Goal: Transaction & Acquisition: Purchase product/service

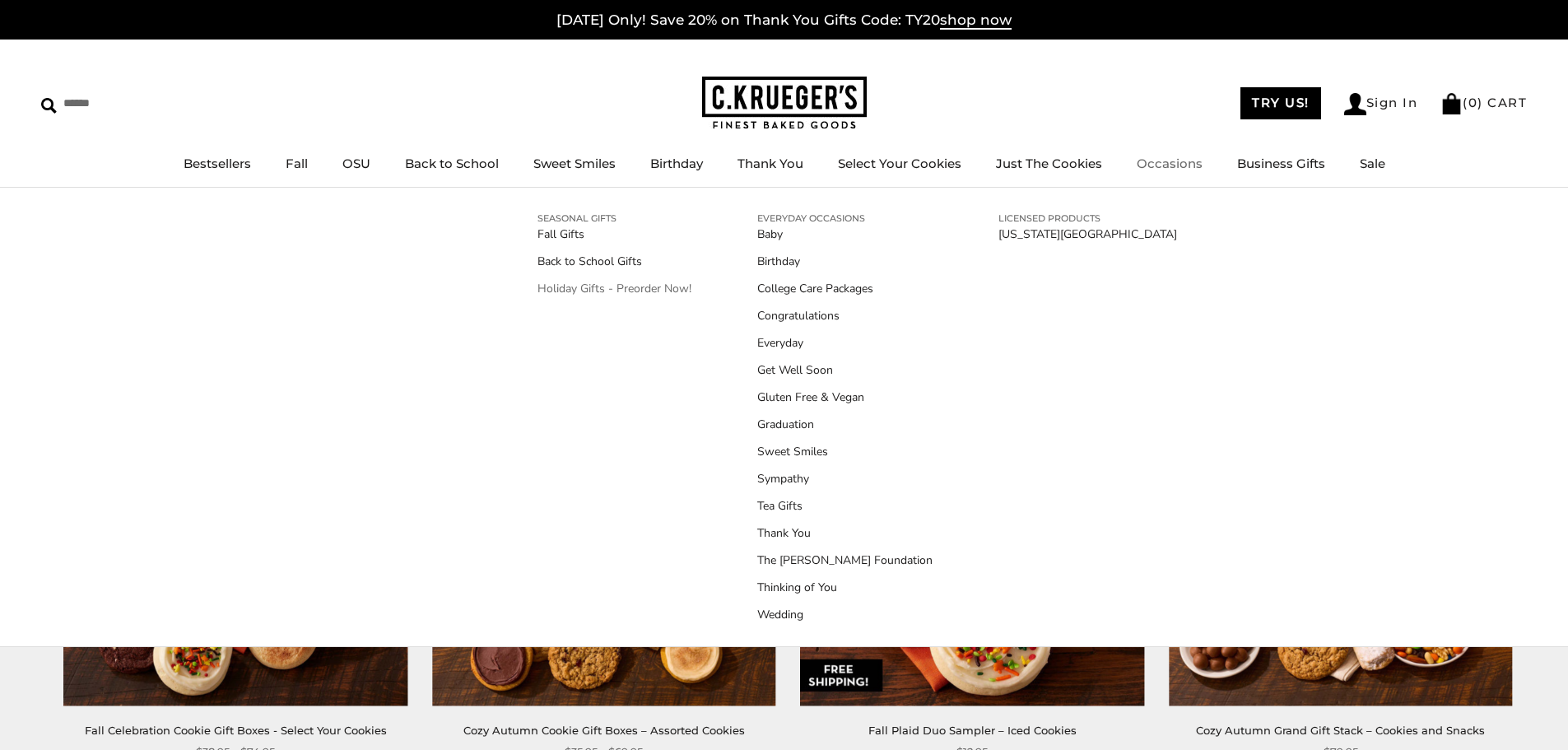
click at [605, 286] on link "Holiday Gifts - Preorder Now!" at bounding box center [614, 289] width 154 height 17
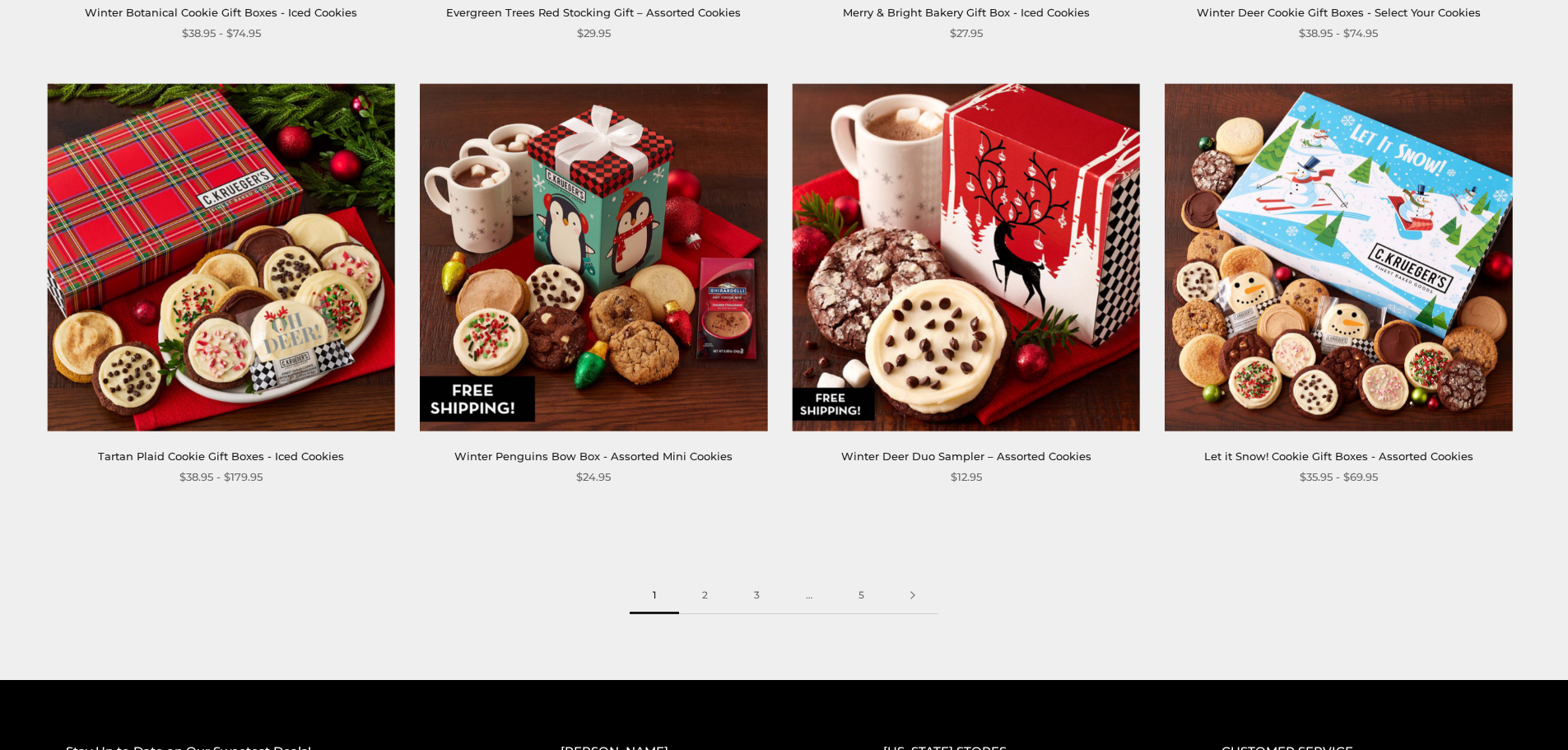
scroll to position [2552, 0]
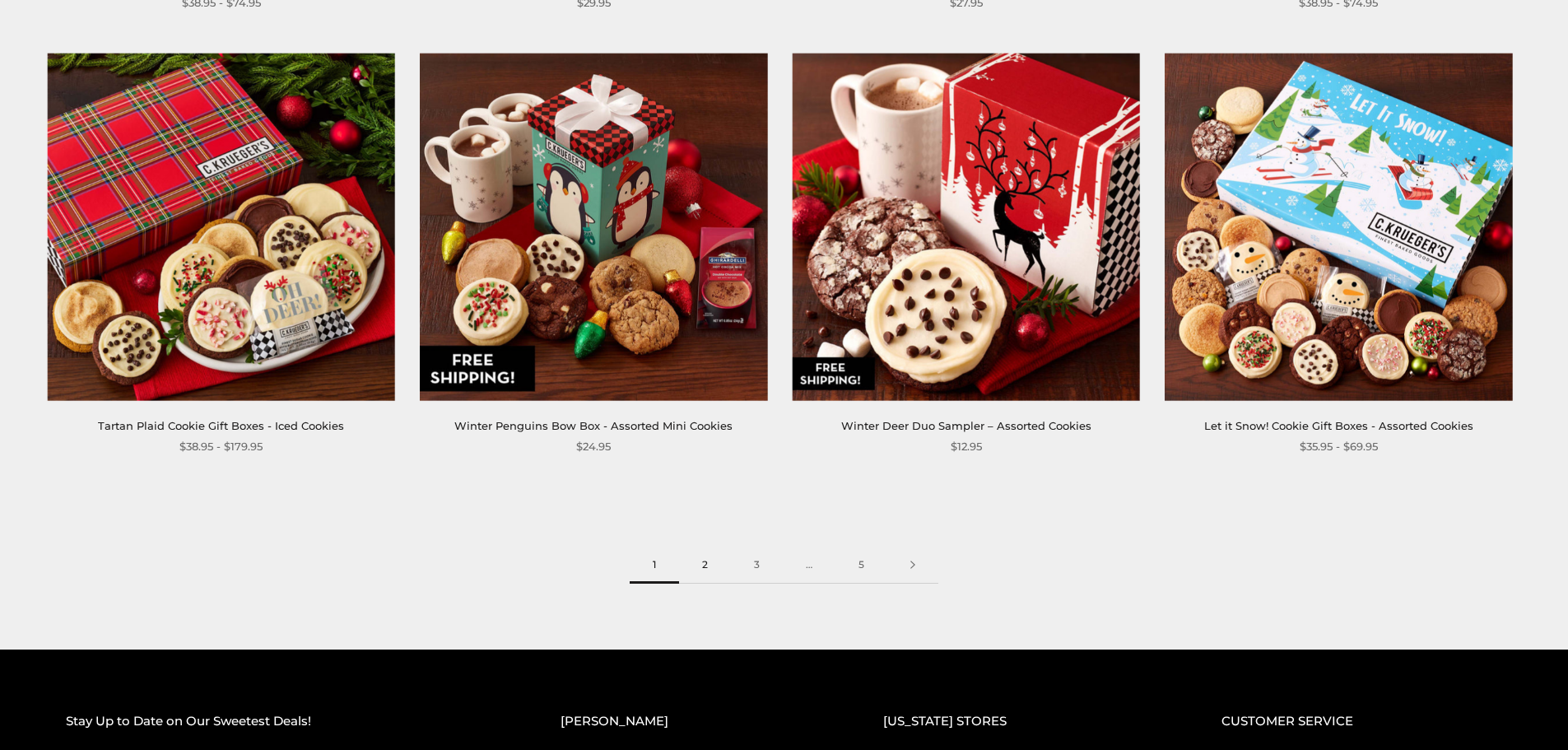
click at [707, 569] on link "2" at bounding box center [705, 565] width 52 height 37
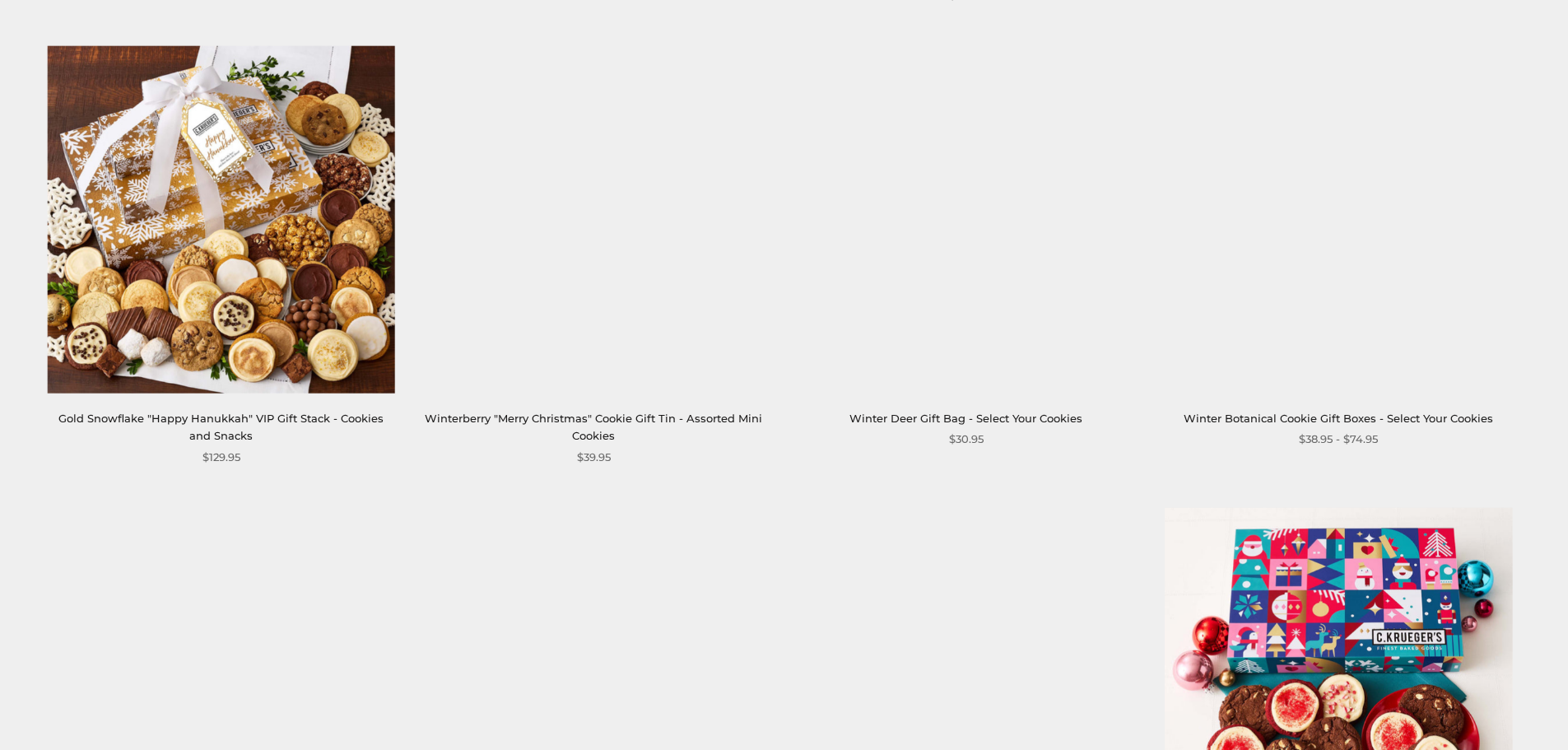
scroll to position [2634, 0]
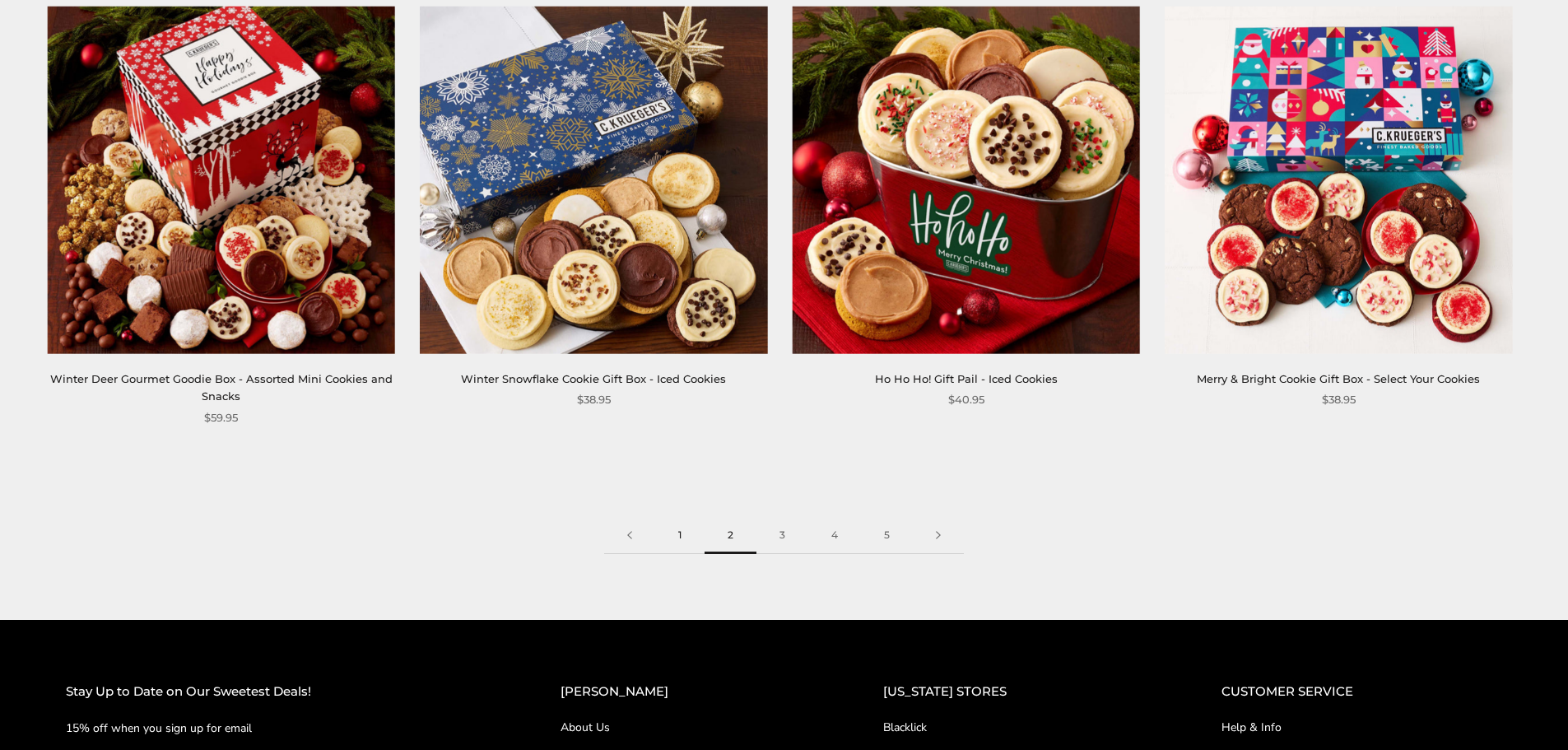
click at [683, 517] on link "1" at bounding box center [679, 535] width 49 height 37
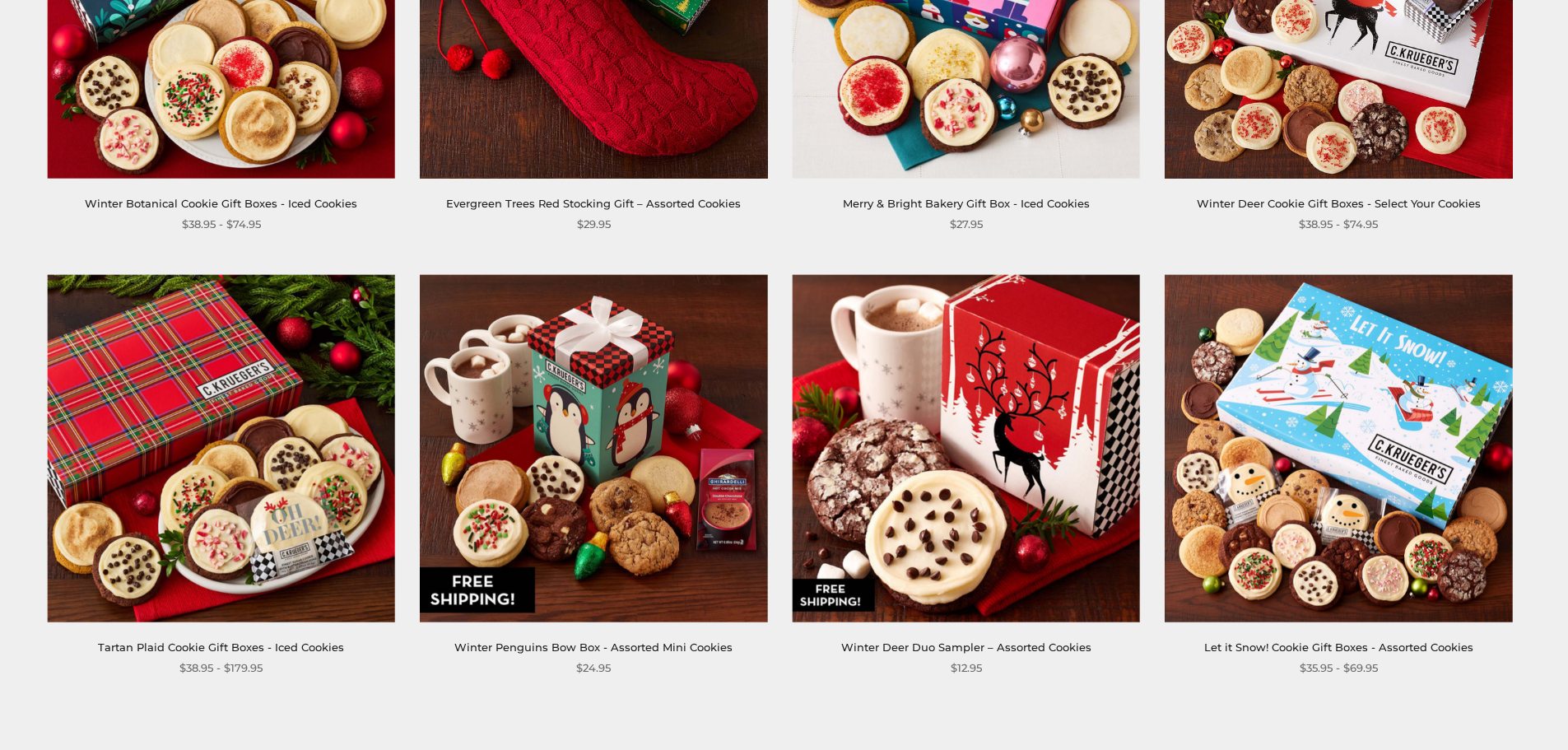
scroll to position [2470, 0]
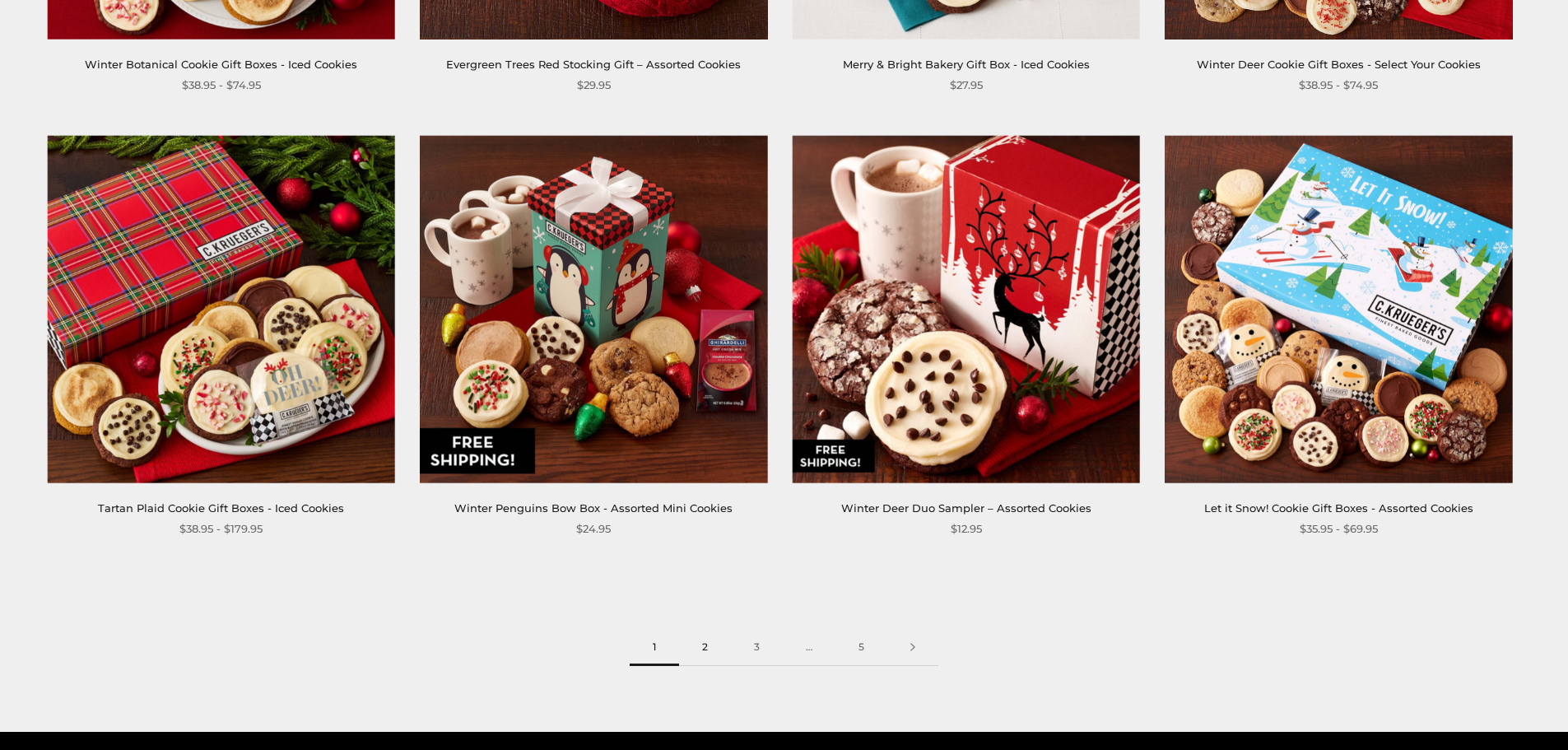
click at [707, 652] on link "2" at bounding box center [705, 647] width 52 height 37
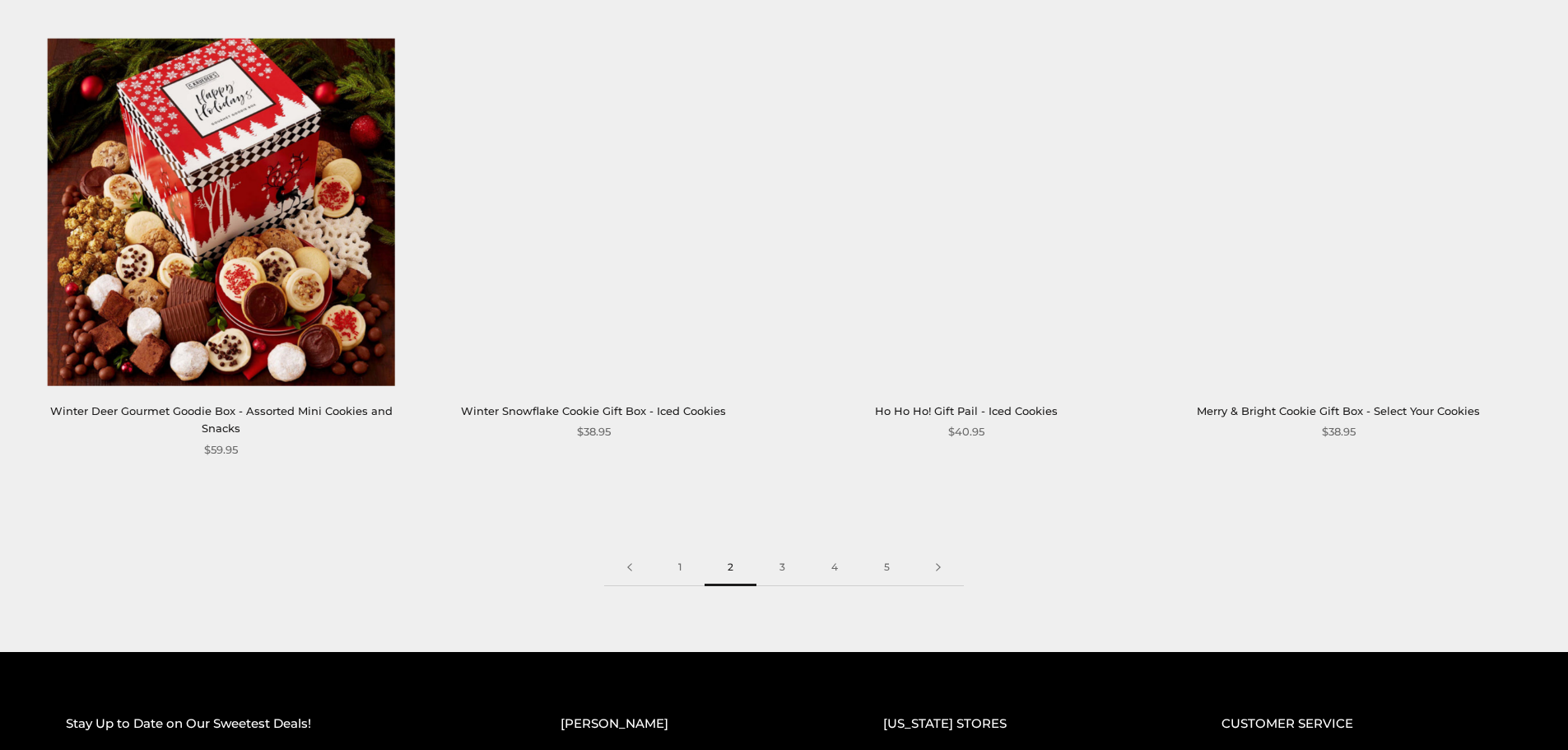
scroll to position [2634, 0]
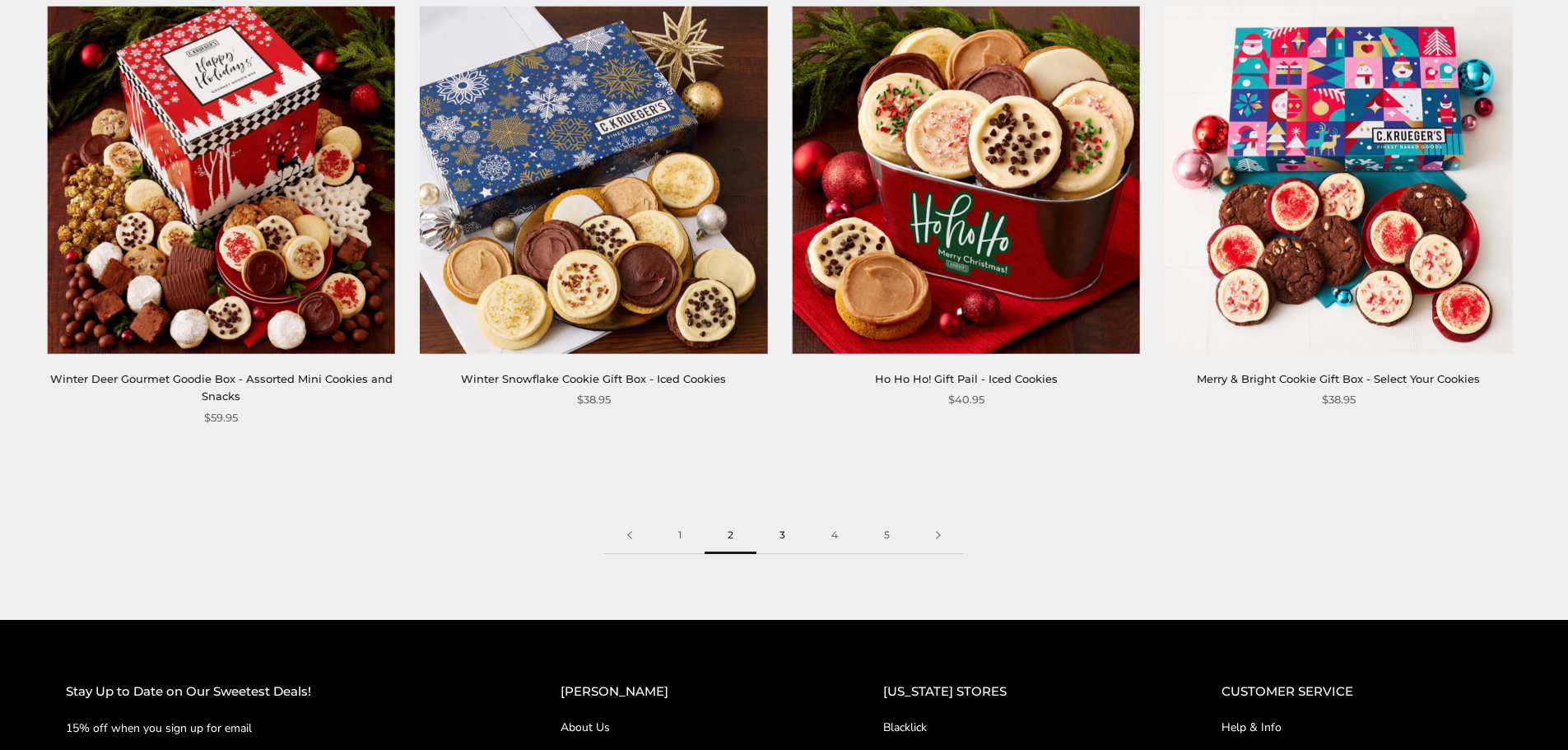
click at [789, 518] on link "3" at bounding box center [782, 535] width 52 height 37
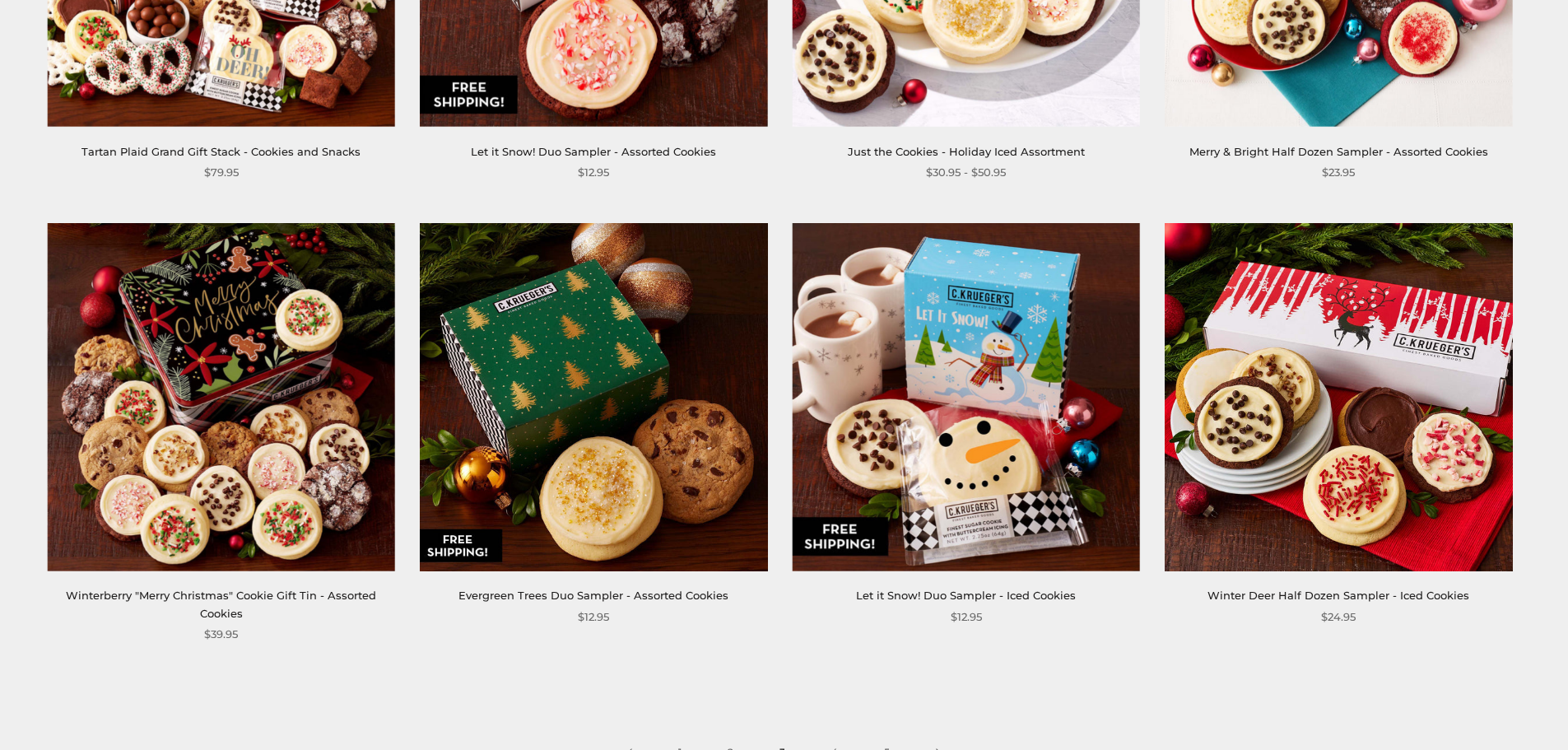
scroll to position [2470, 0]
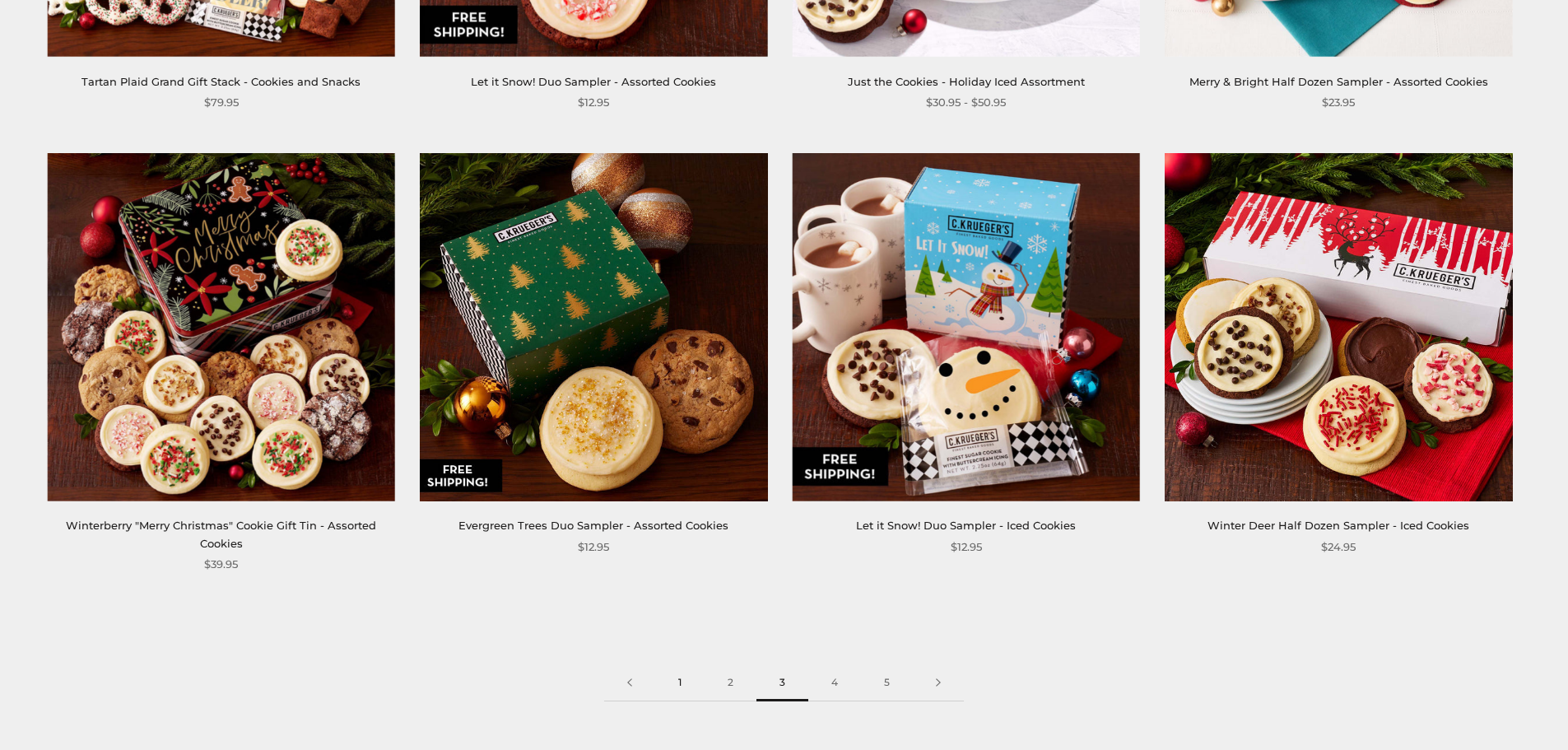
click at [679, 676] on link "1" at bounding box center [679, 683] width 49 height 37
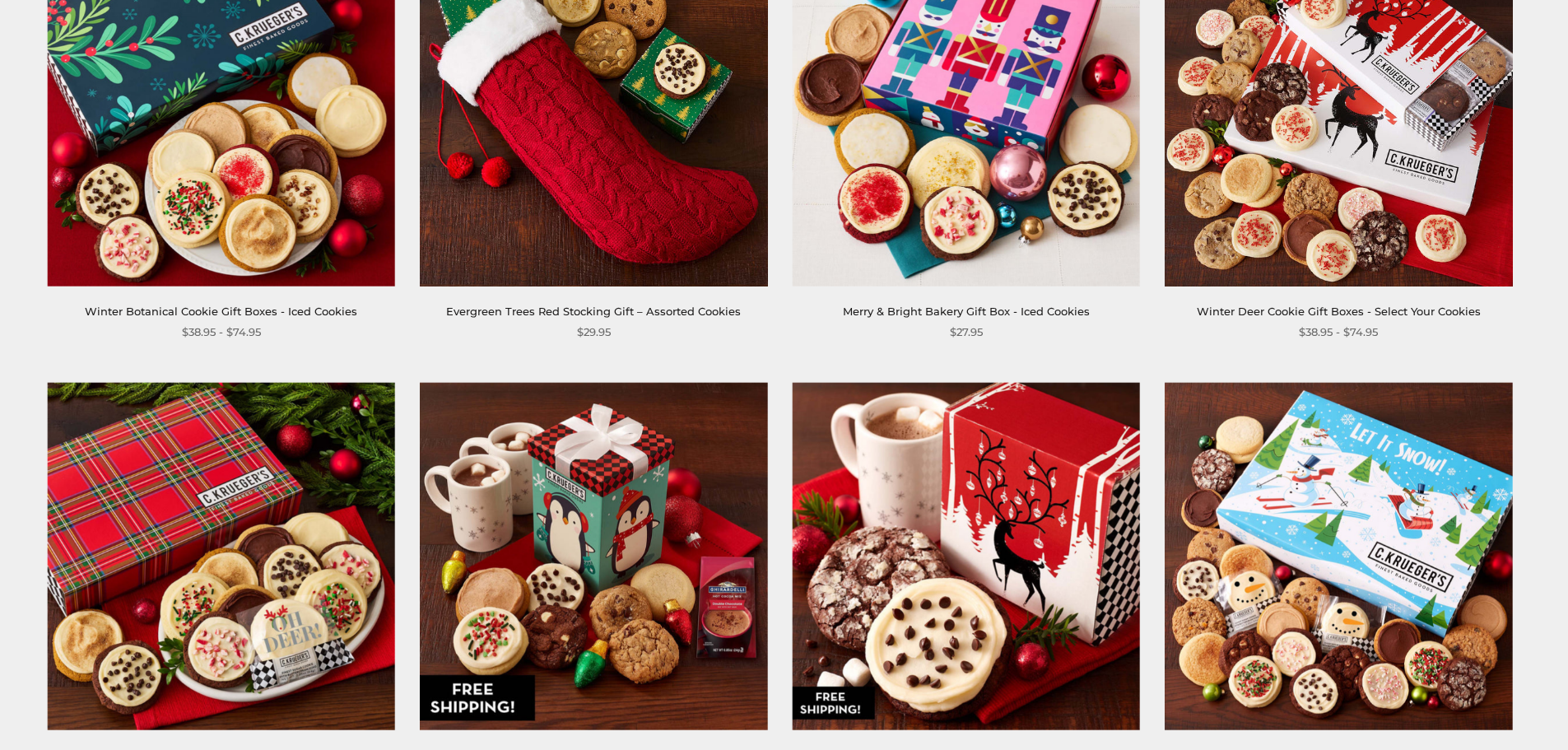
scroll to position [2552, 0]
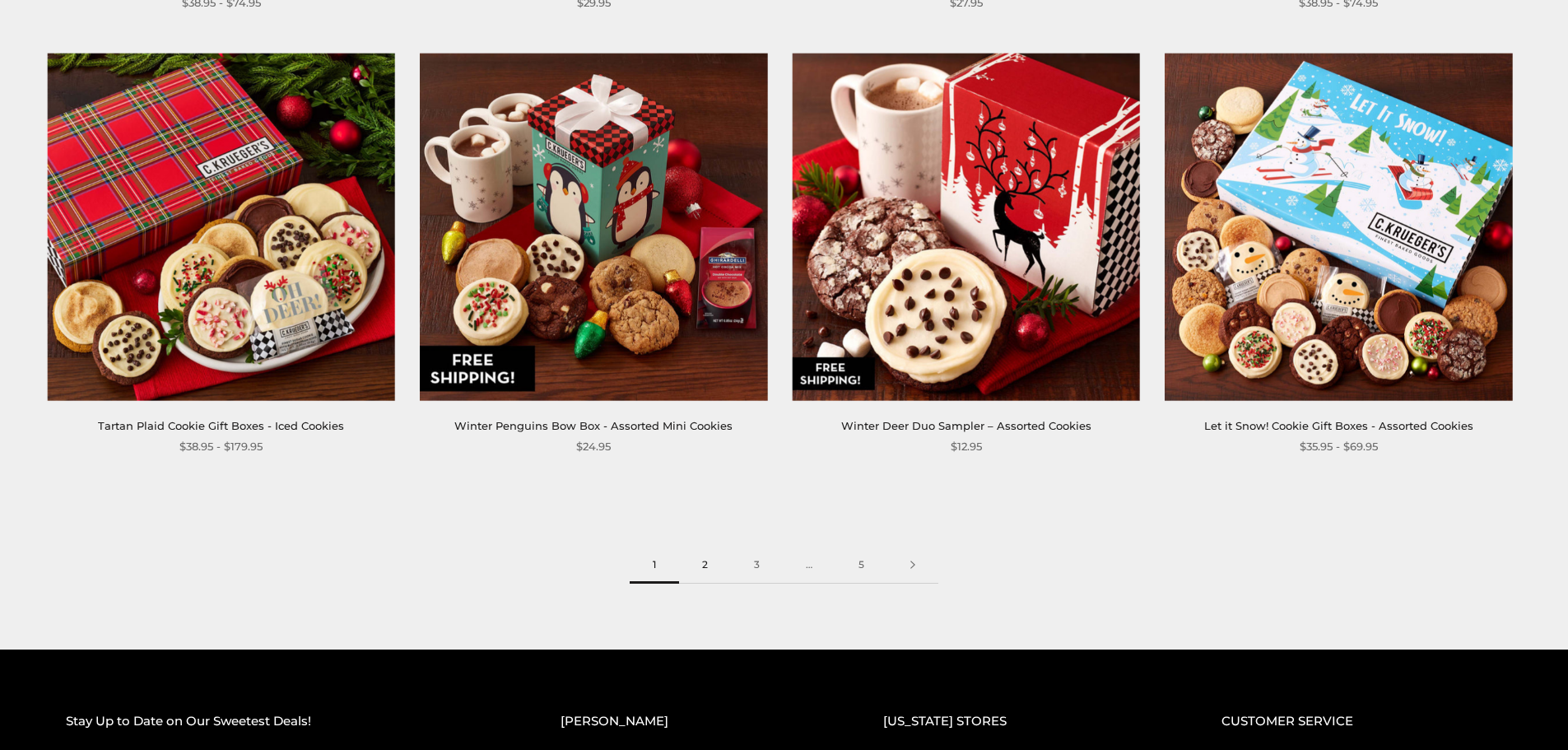
click at [701, 557] on link "2" at bounding box center [705, 565] width 52 height 37
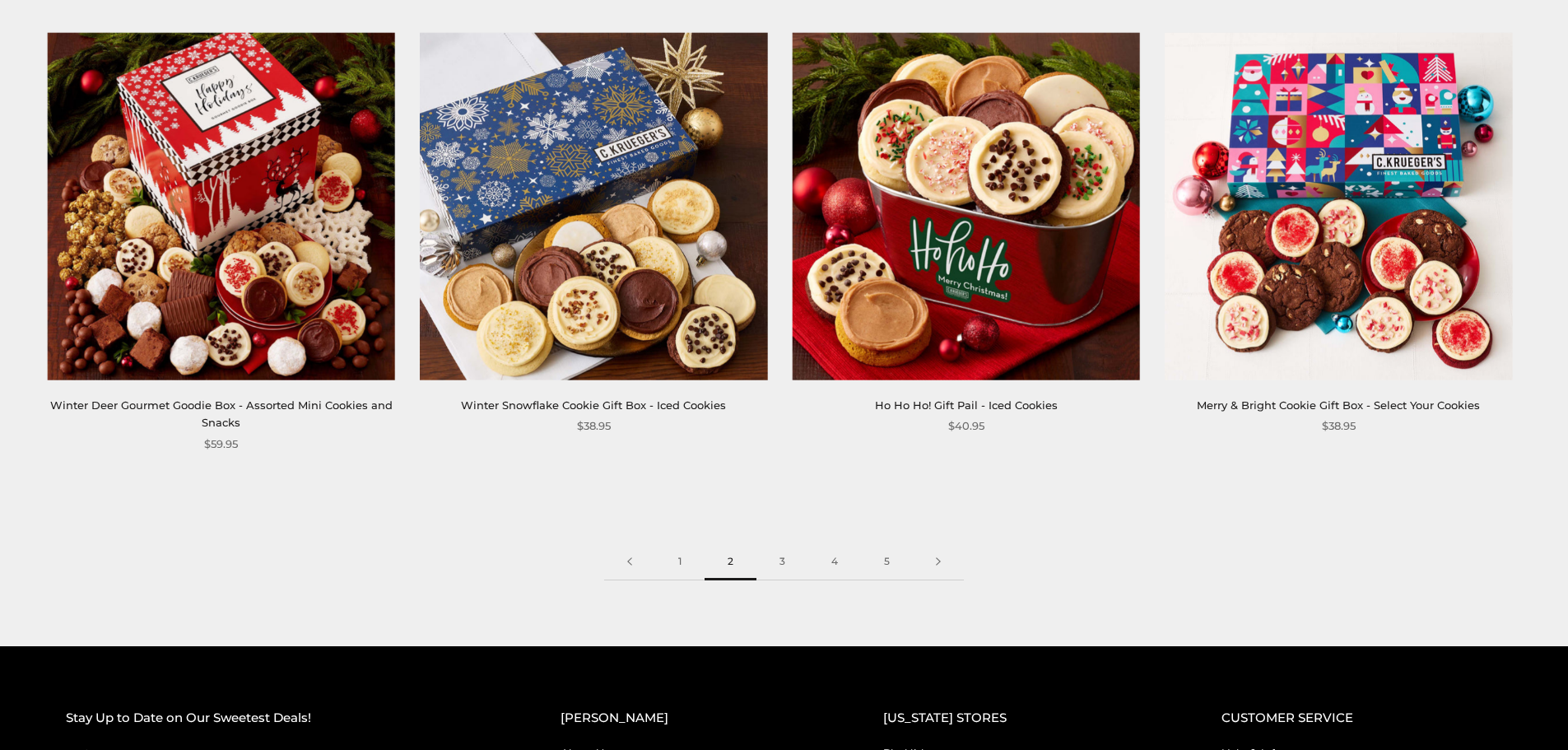
scroll to position [2634, 0]
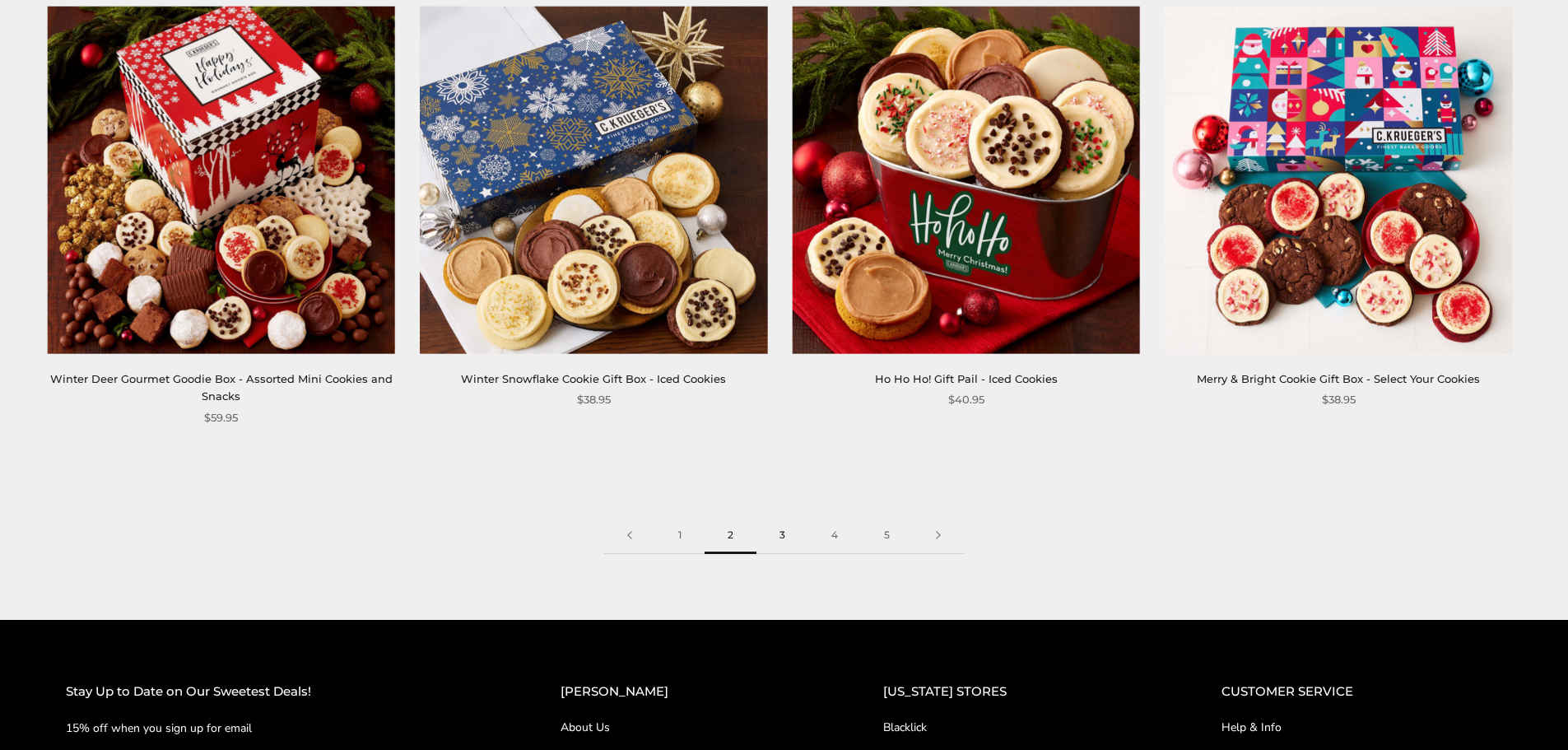
click at [784, 517] on link "3" at bounding box center [782, 535] width 52 height 37
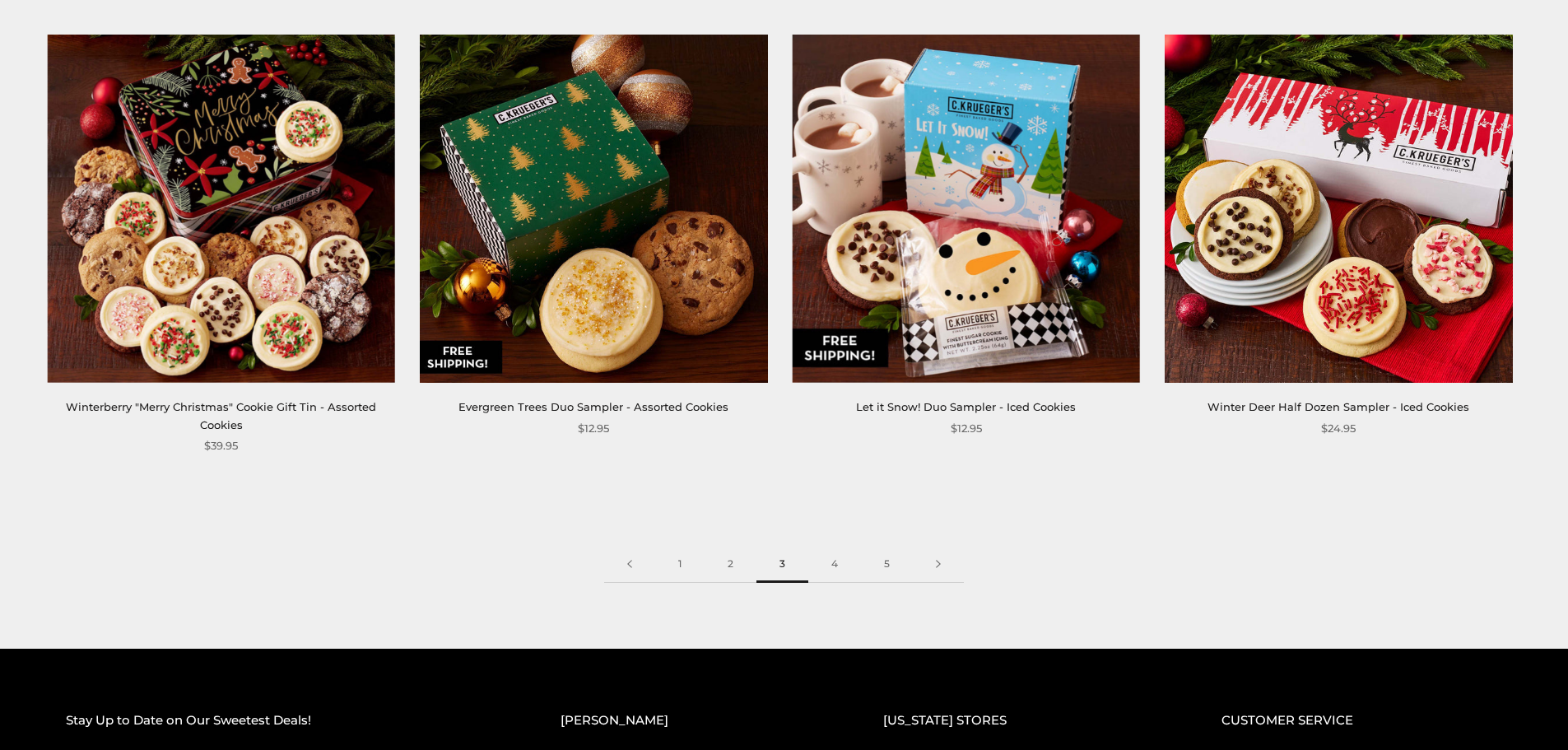
scroll to position [2634, 0]
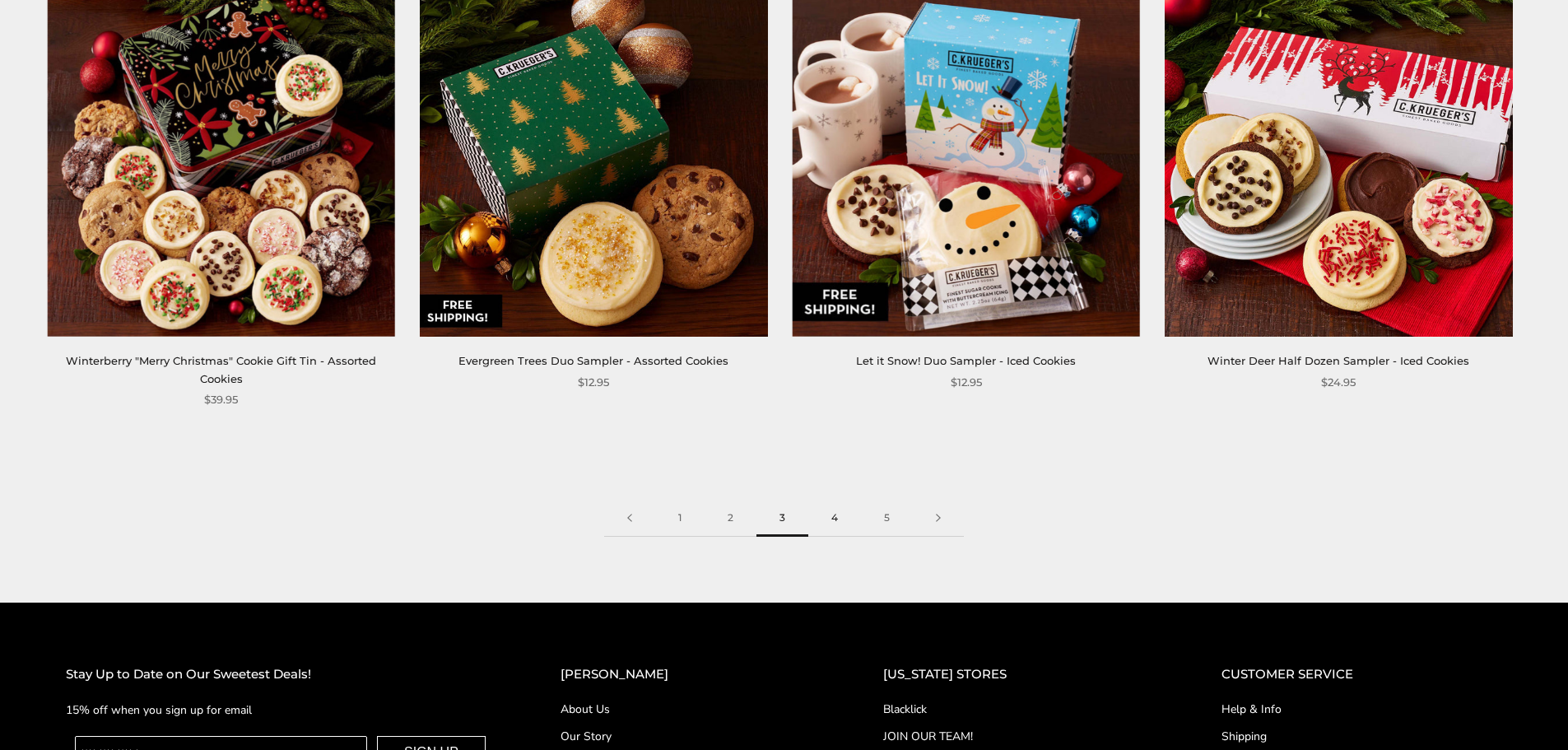
click at [822, 510] on link "4" at bounding box center [834, 518] width 53 height 37
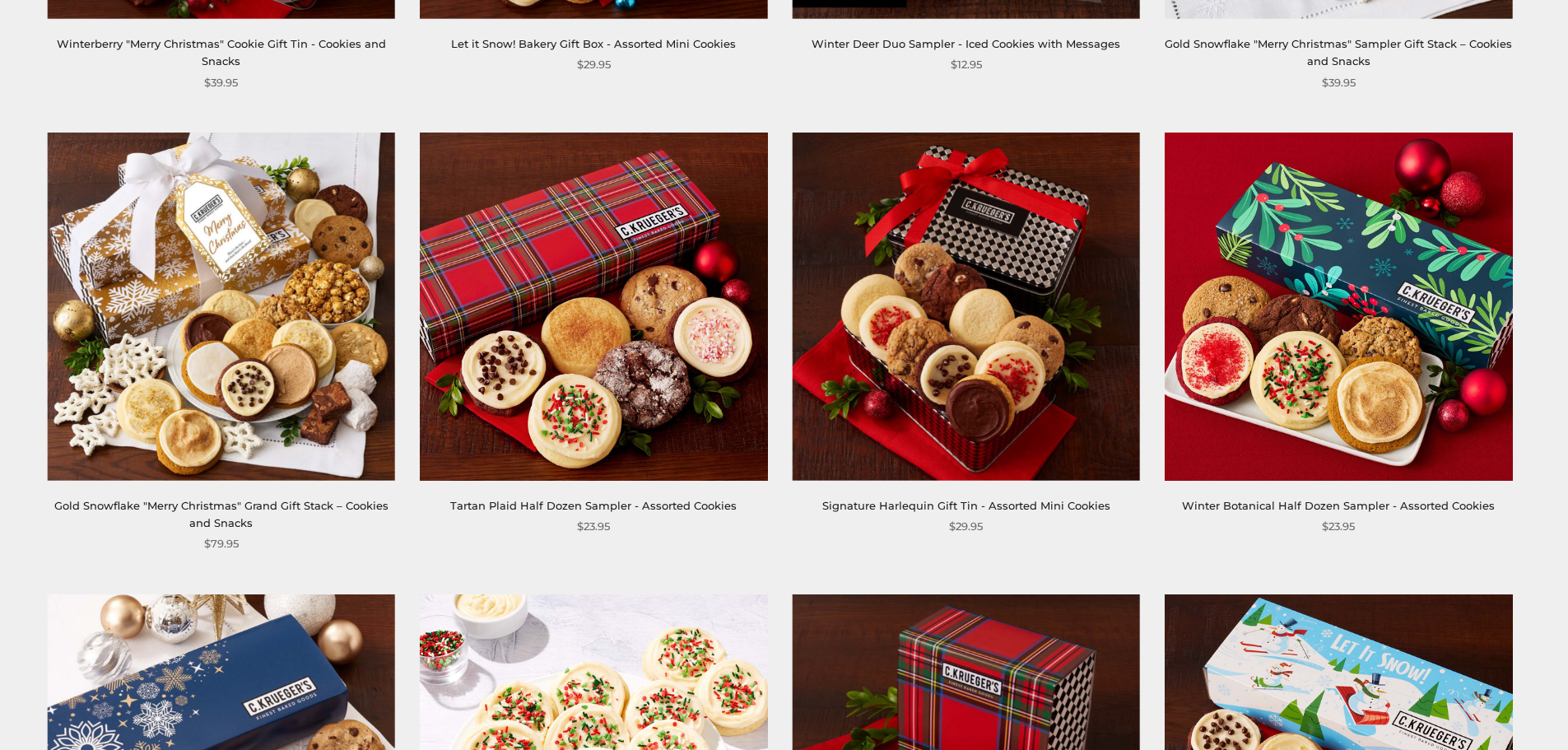
scroll to position [740, 0]
